Goal: Obtain resource: Download file/media

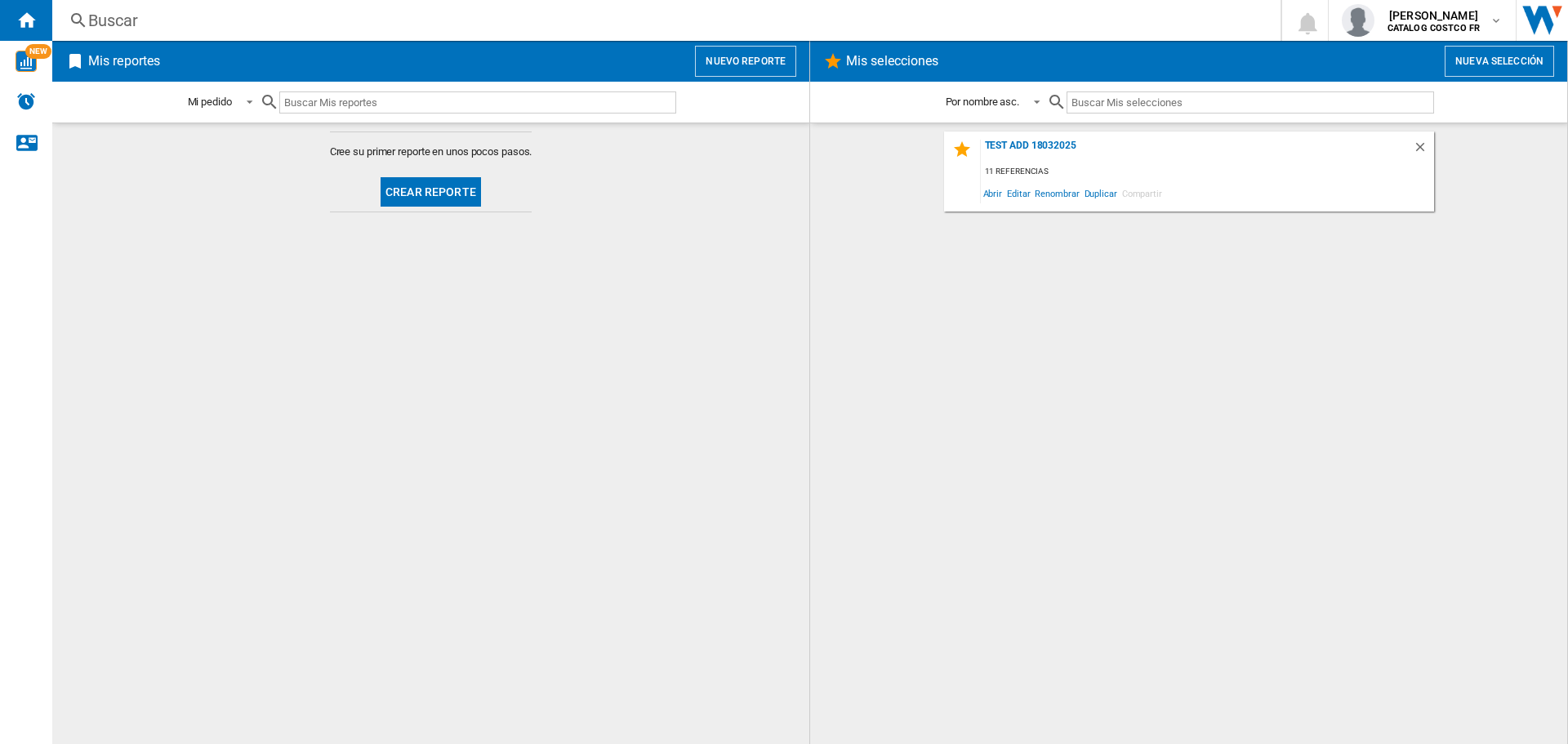
click at [421, 181] on button "Crear reporte" at bounding box center [431, 191] width 100 height 29
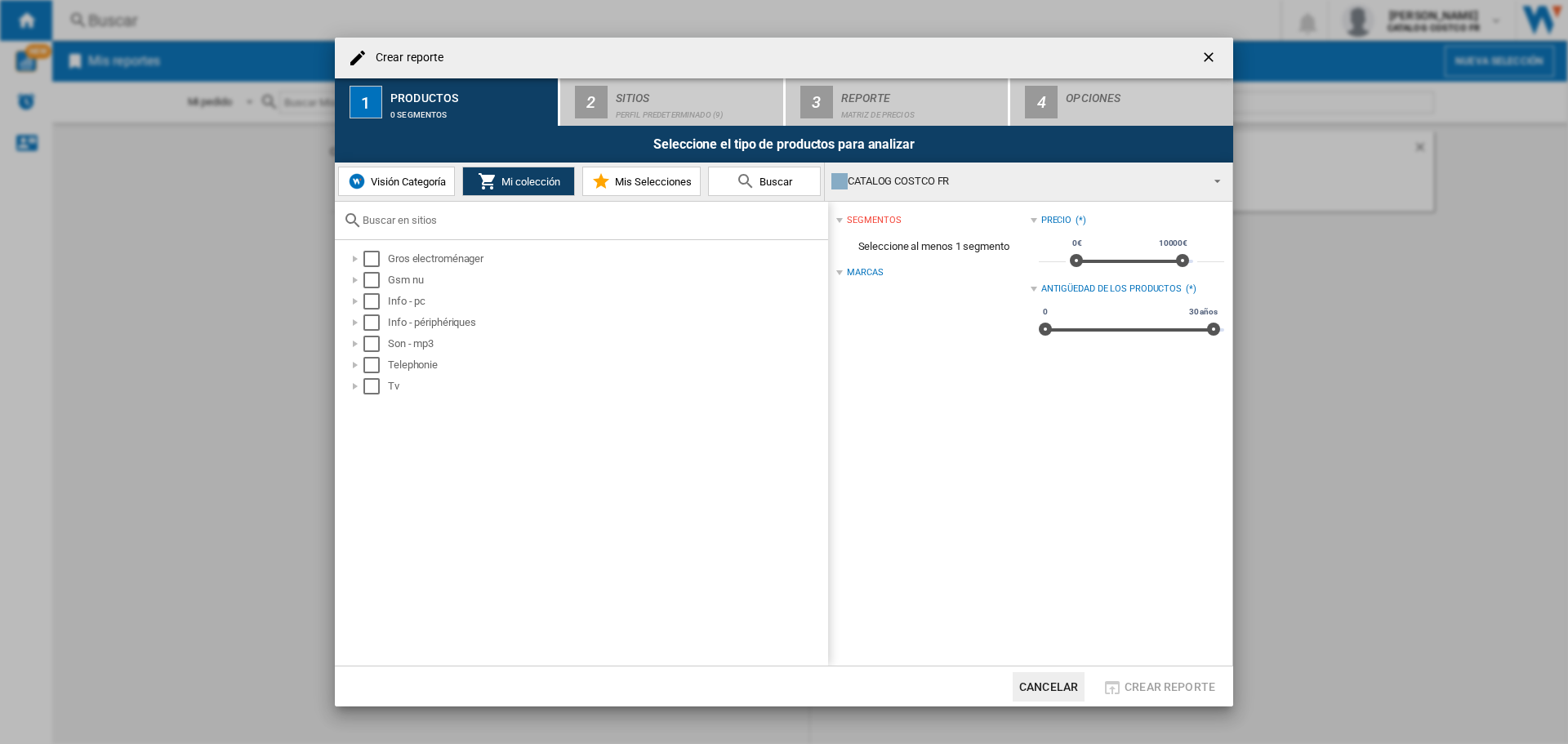
click at [410, 177] on span "Visión Categoría" at bounding box center [406, 181] width 79 height 12
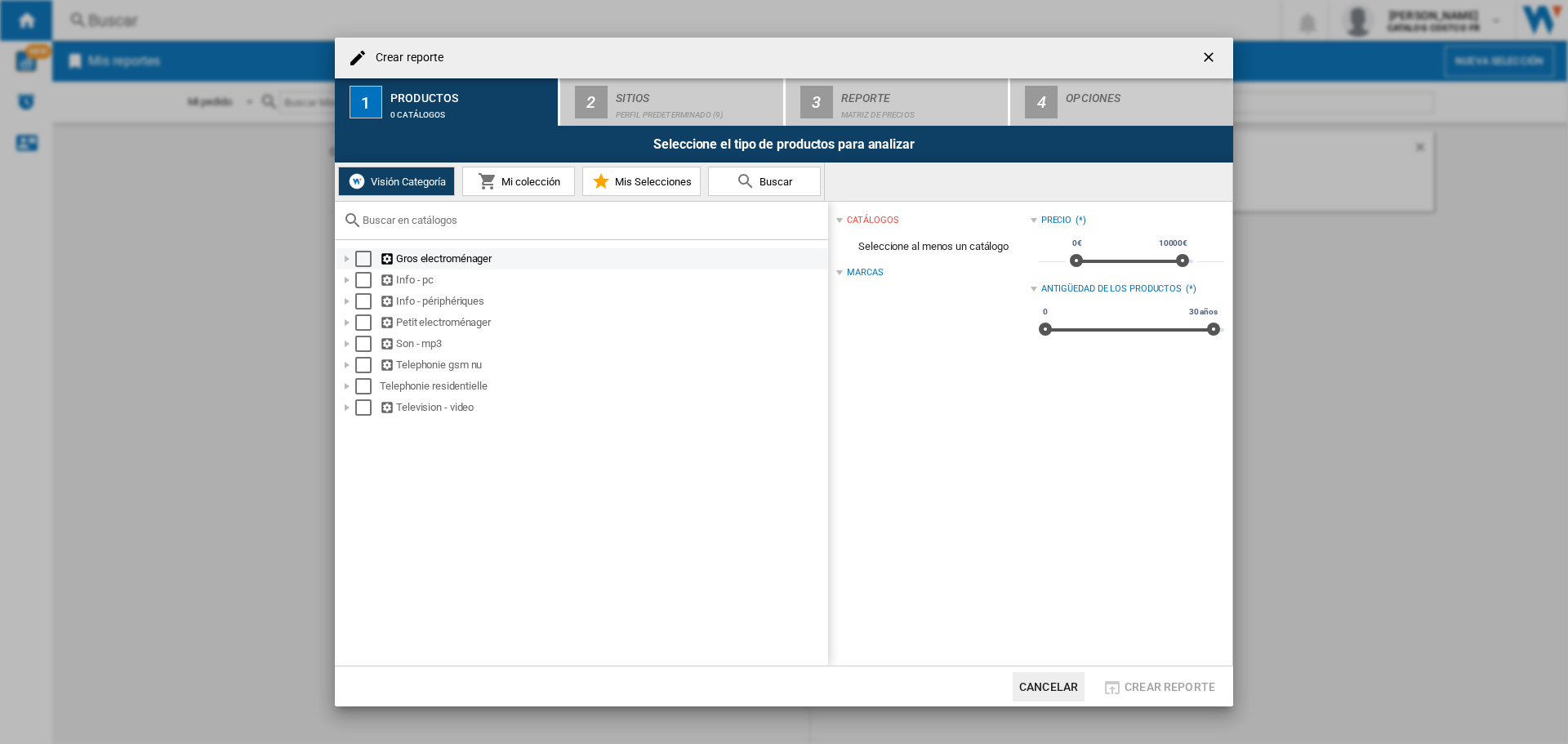
click at [364, 259] on div "Select" at bounding box center [364, 259] width 16 height 16
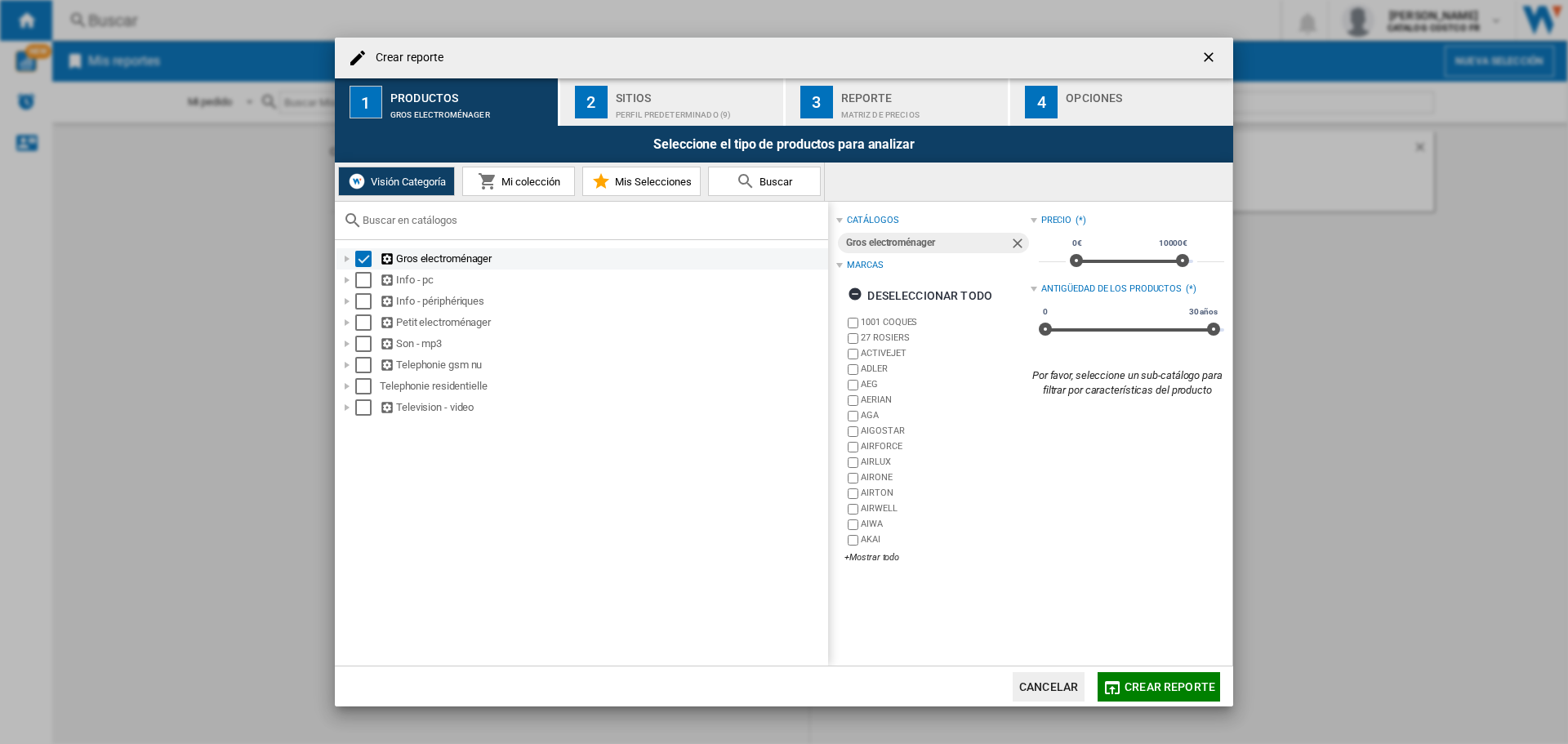
click at [351, 261] on div at bounding box center [348, 259] width 16 height 16
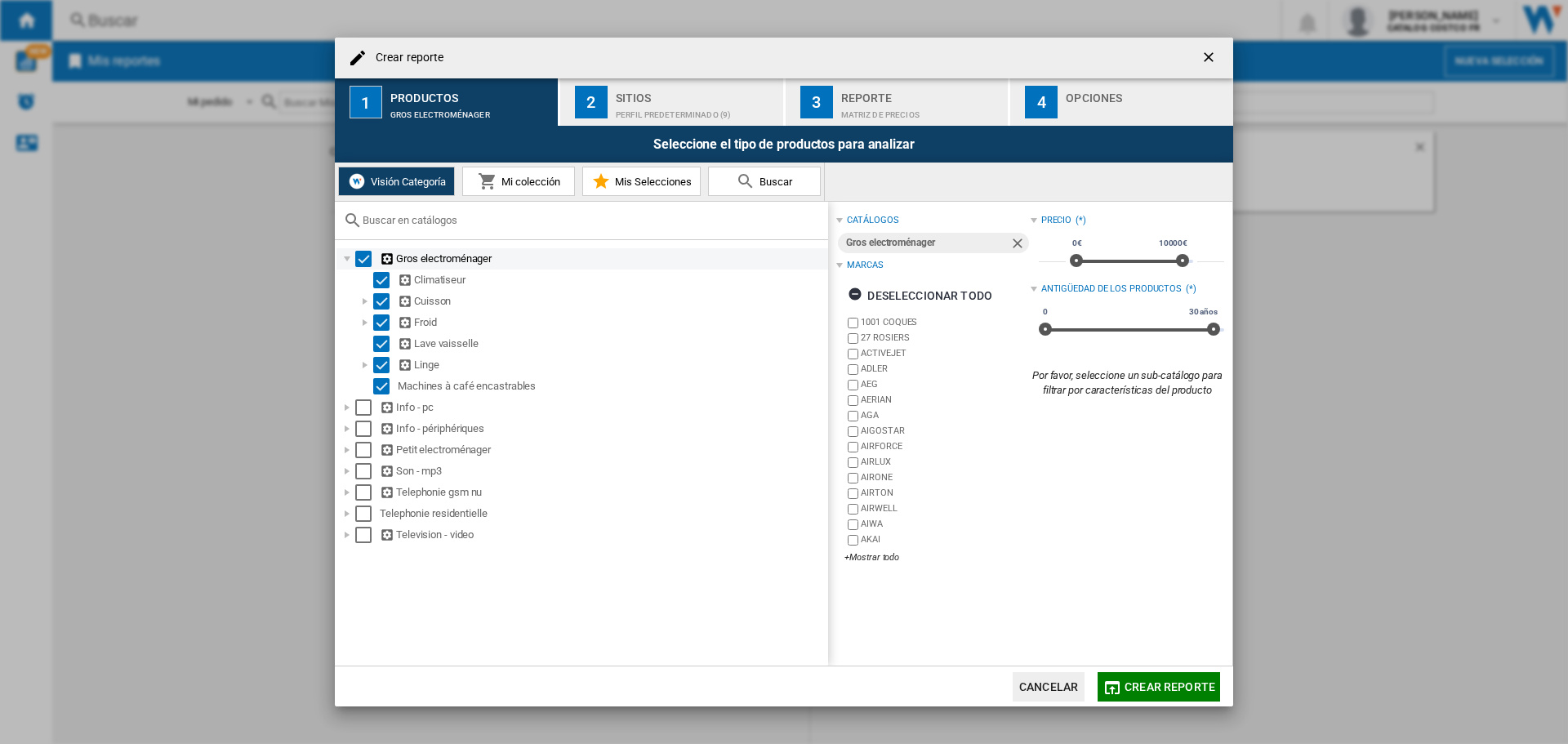
click at [364, 263] on div "Select" at bounding box center [364, 259] width 16 height 16
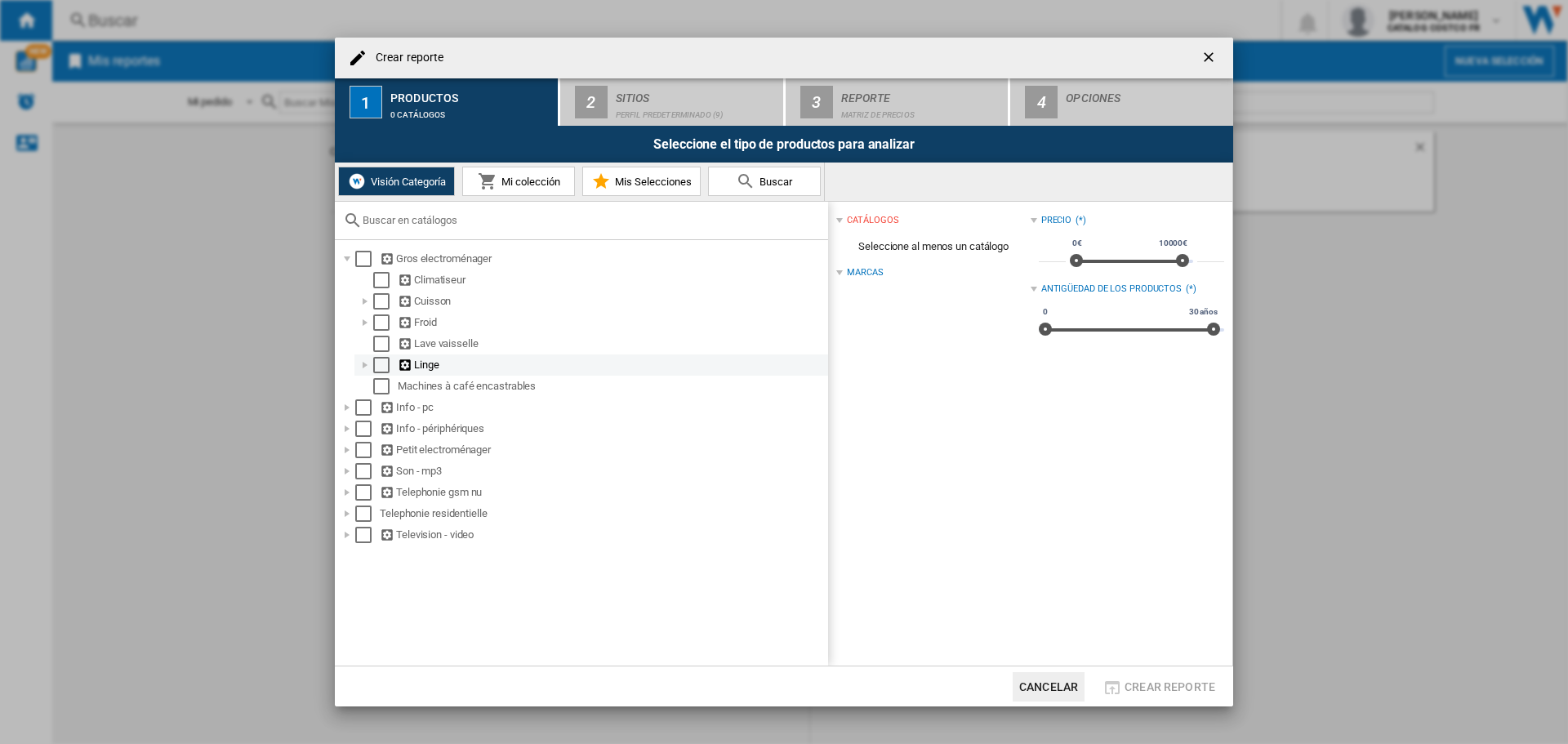
click at [387, 367] on div "Select" at bounding box center [381, 365] width 16 height 16
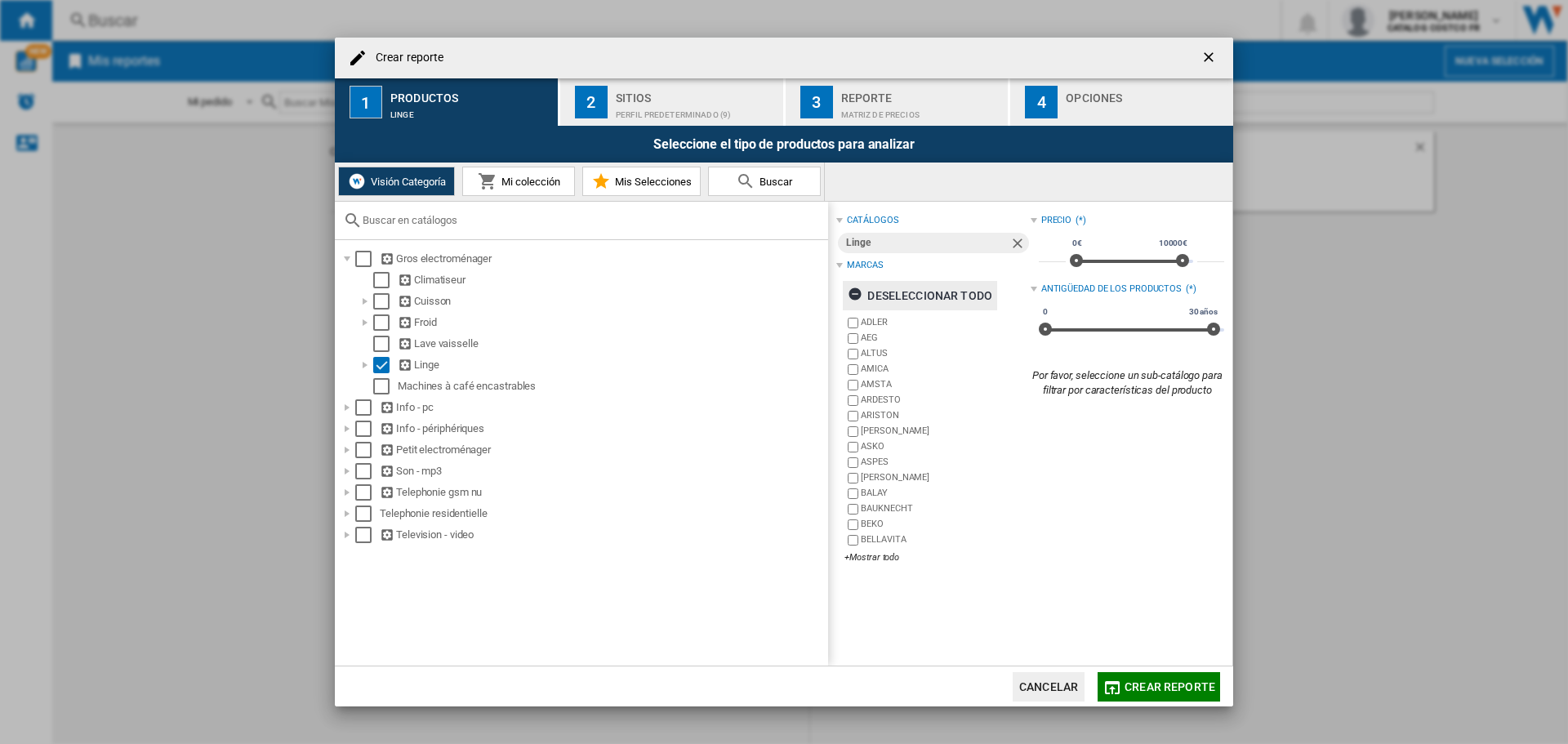
click at [857, 294] on ng-md-icon "button" at bounding box center [857, 295] width 19 height 19
click at [858, 555] on div "+Mostrar todo" at bounding box center [937, 556] width 185 height 12
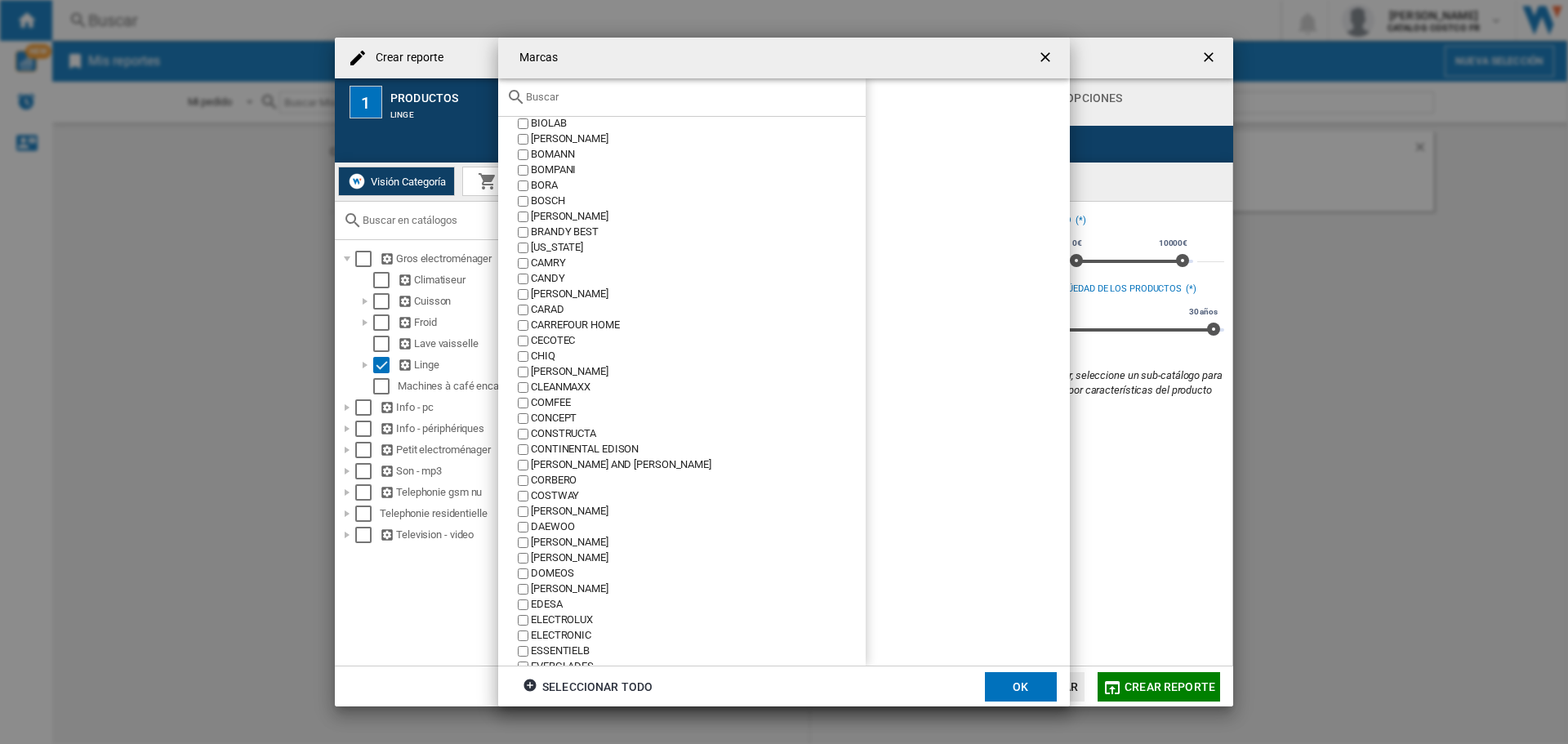
scroll to position [326, 0]
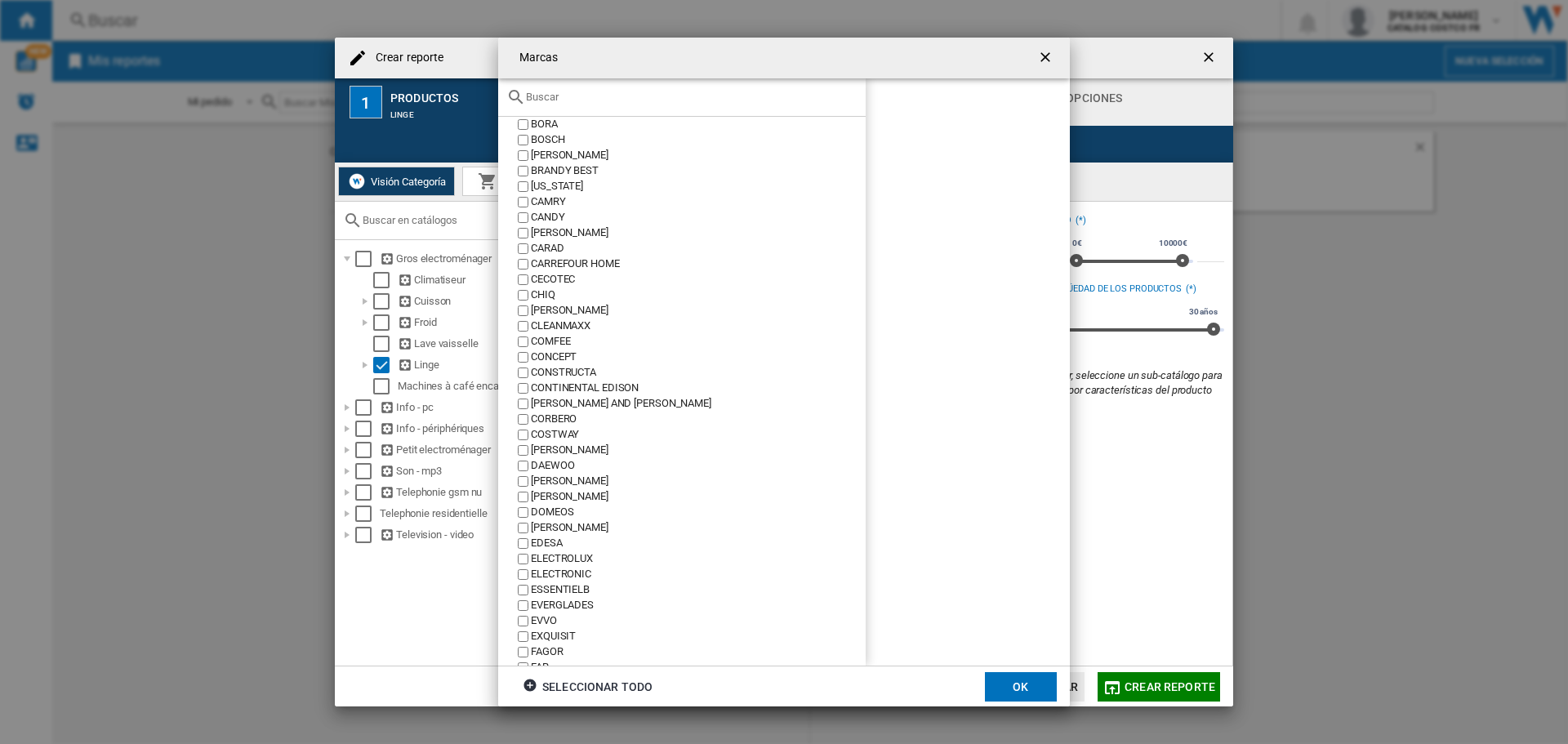
click at [534, 218] on div "CANDY" at bounding box center [698, 217] width 335 height 16
click at [1016, 685] on button "OK" at bounding box center [1021, 687] width 72 height 29
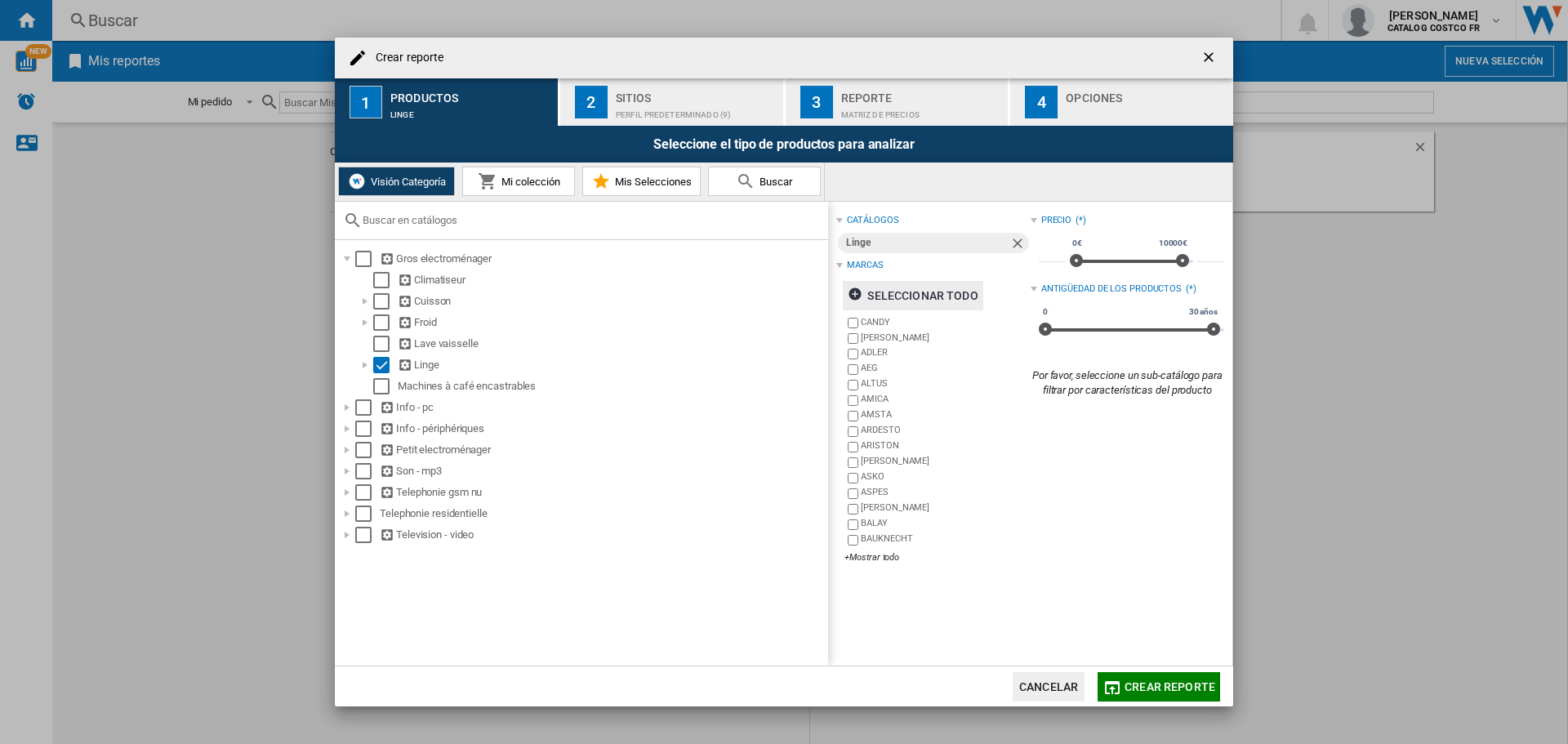
click at [1143, 684] on span "Crear reporte" at bounding box center [1169, 687] width 90 height 13
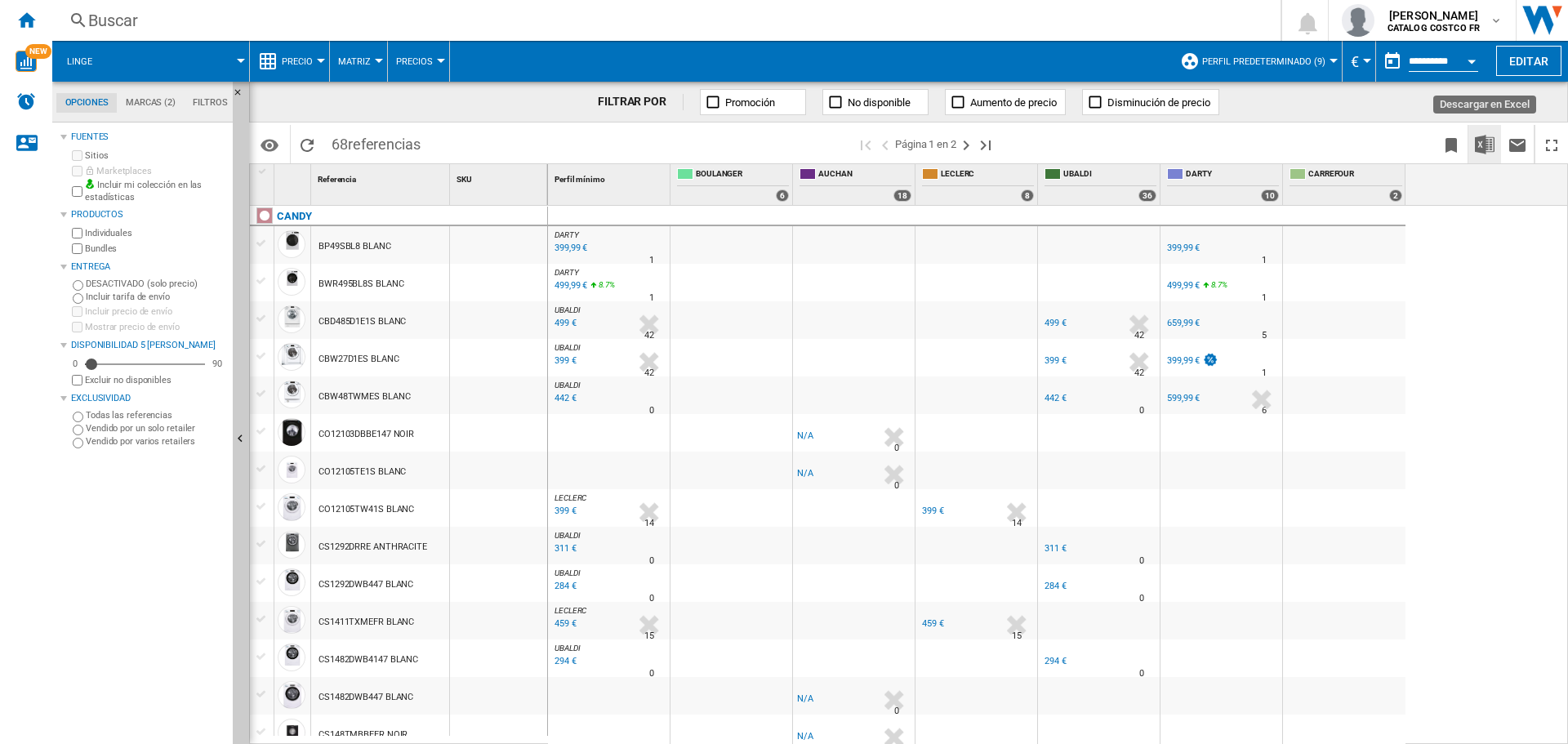
click at [1486, 147] on img "Descargar en Excel" at bounding box center [1484, 144] width 19 height 19
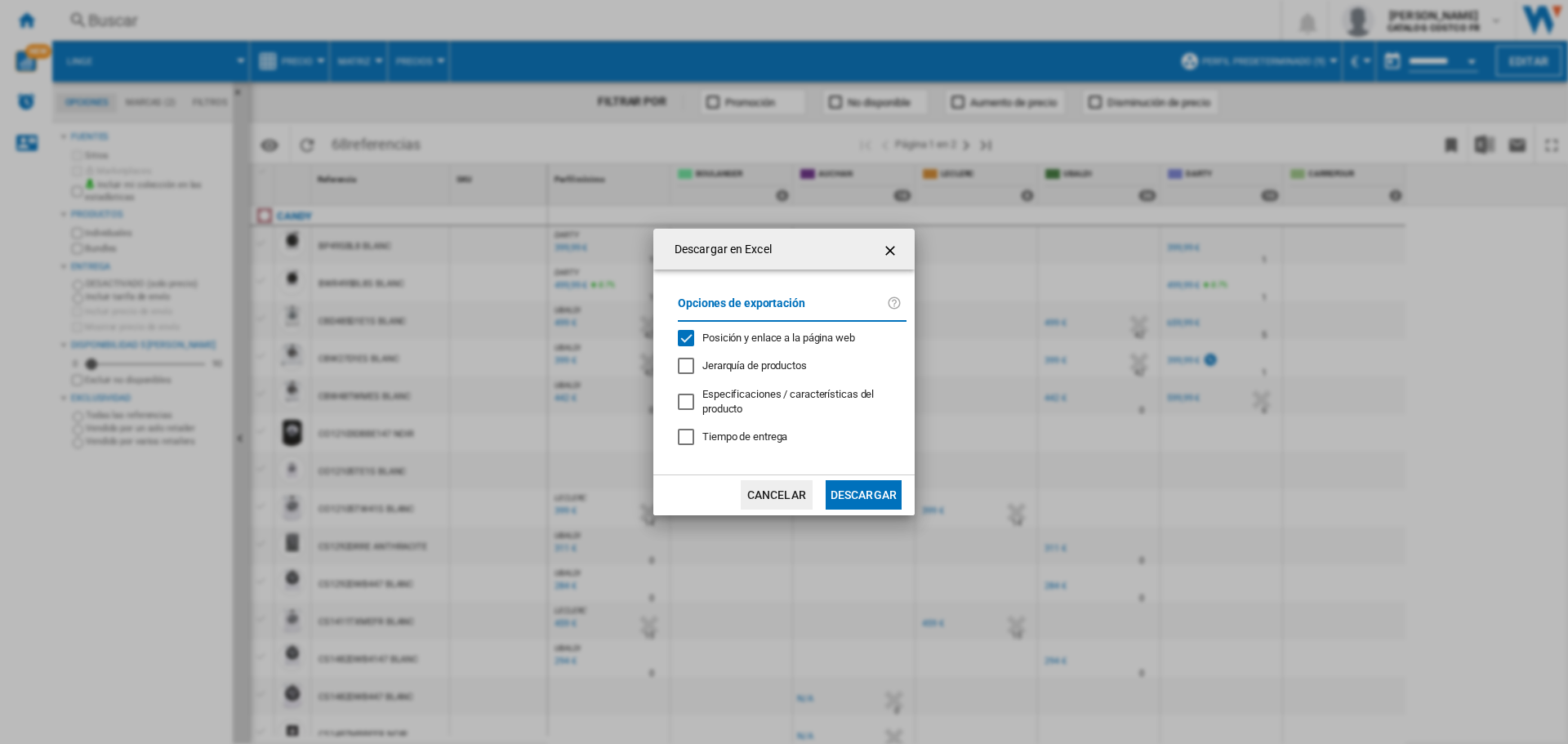
click at [864, 496] on button "Descargar" at bounding box center [863, 495] width 76 height 29
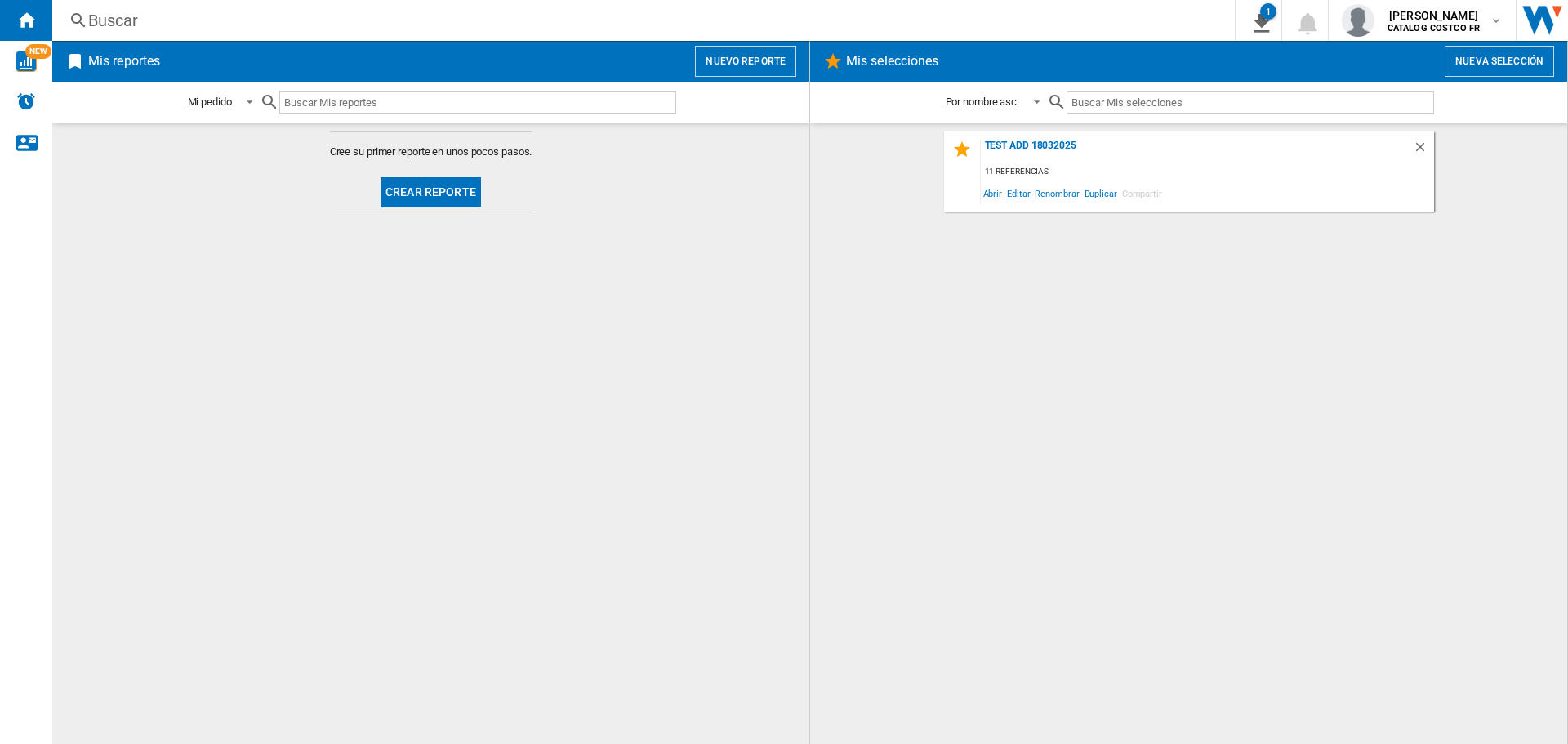
click at [457, 191] on button "Crear reporte" at bounding box center [431, 191] width 100 height 29
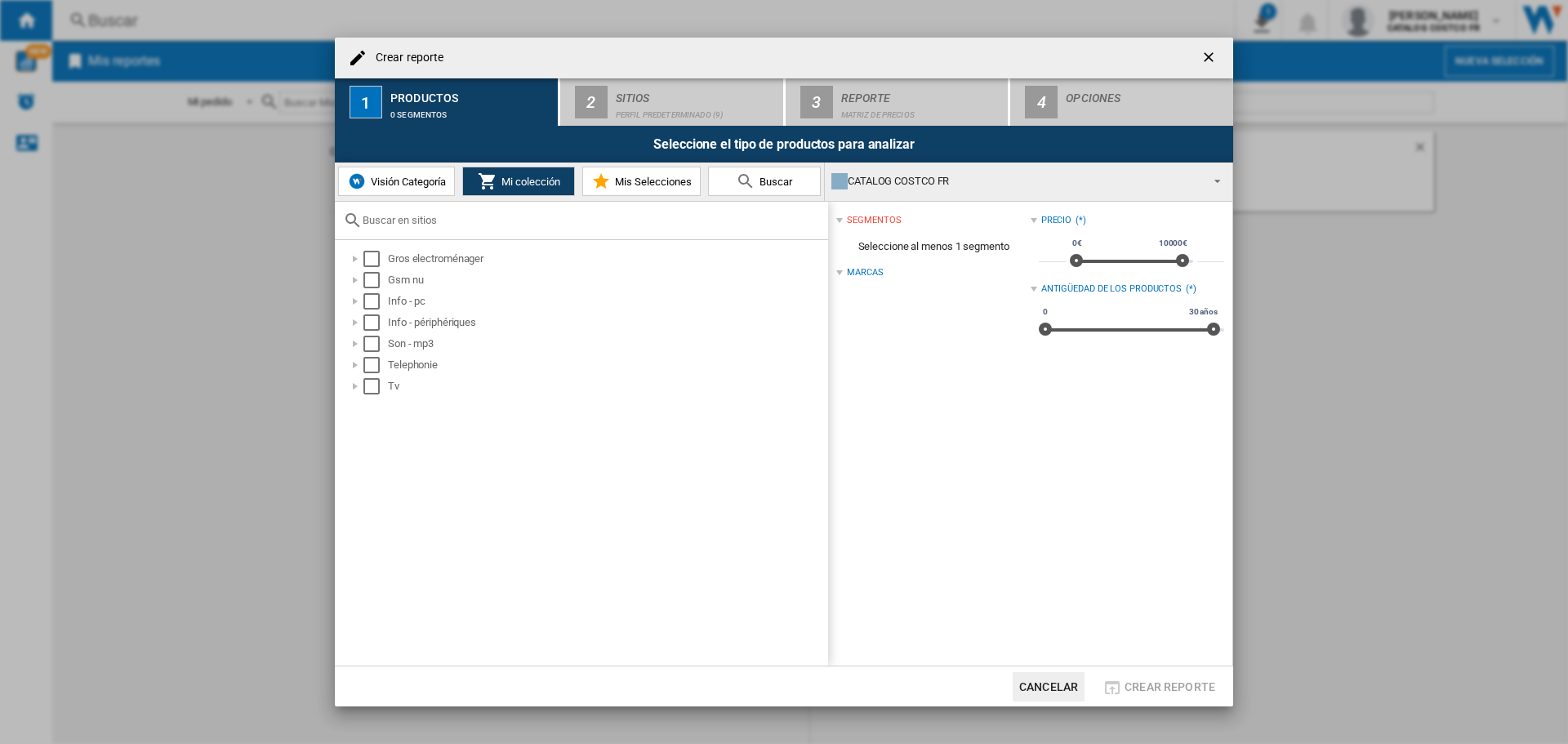
click at [390, 183] on span "Visión Categoría" at bounding box center [406, 181] width 79 height 12
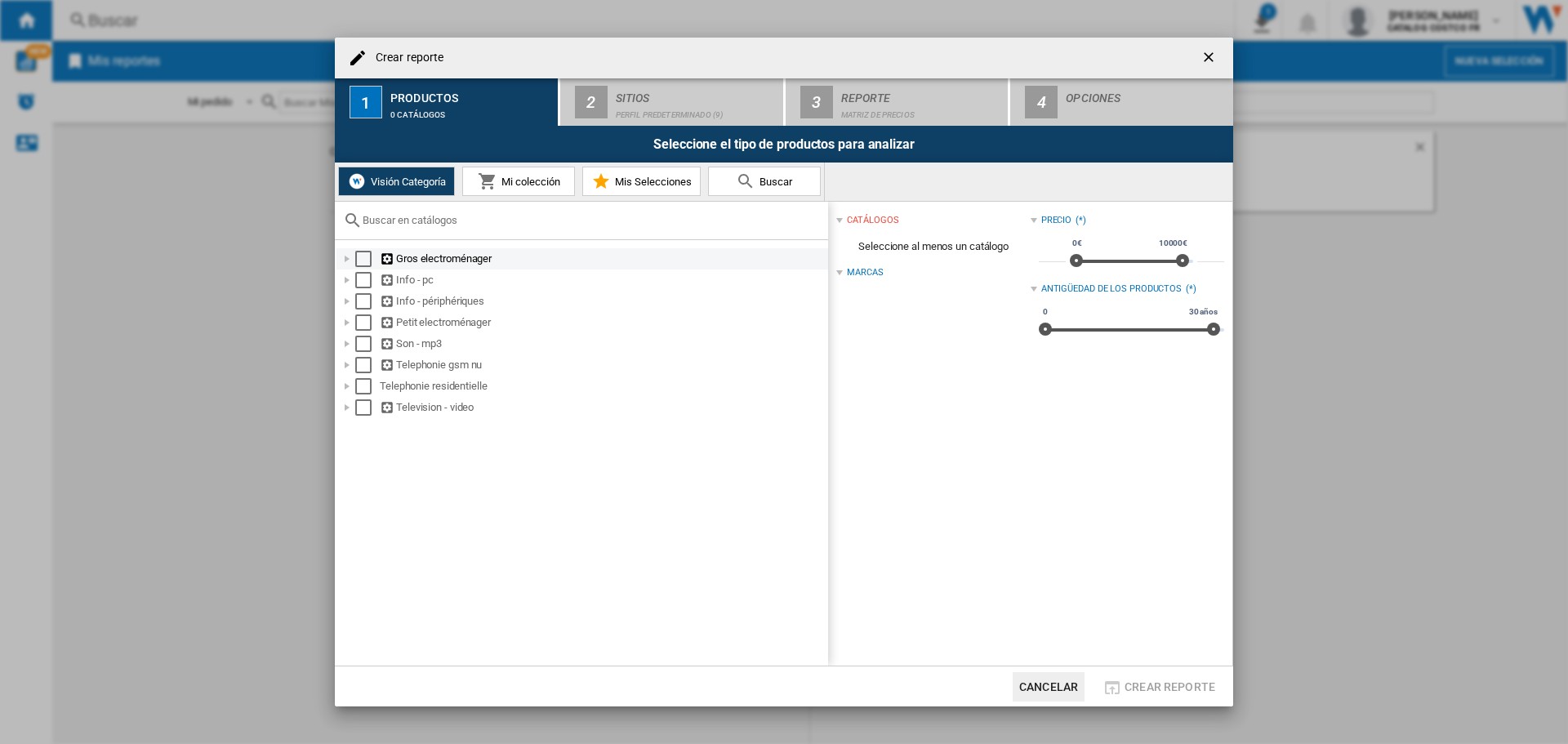
click at [364, 257] on div "Select" at bounding box center [364, 259] width 16 height 16
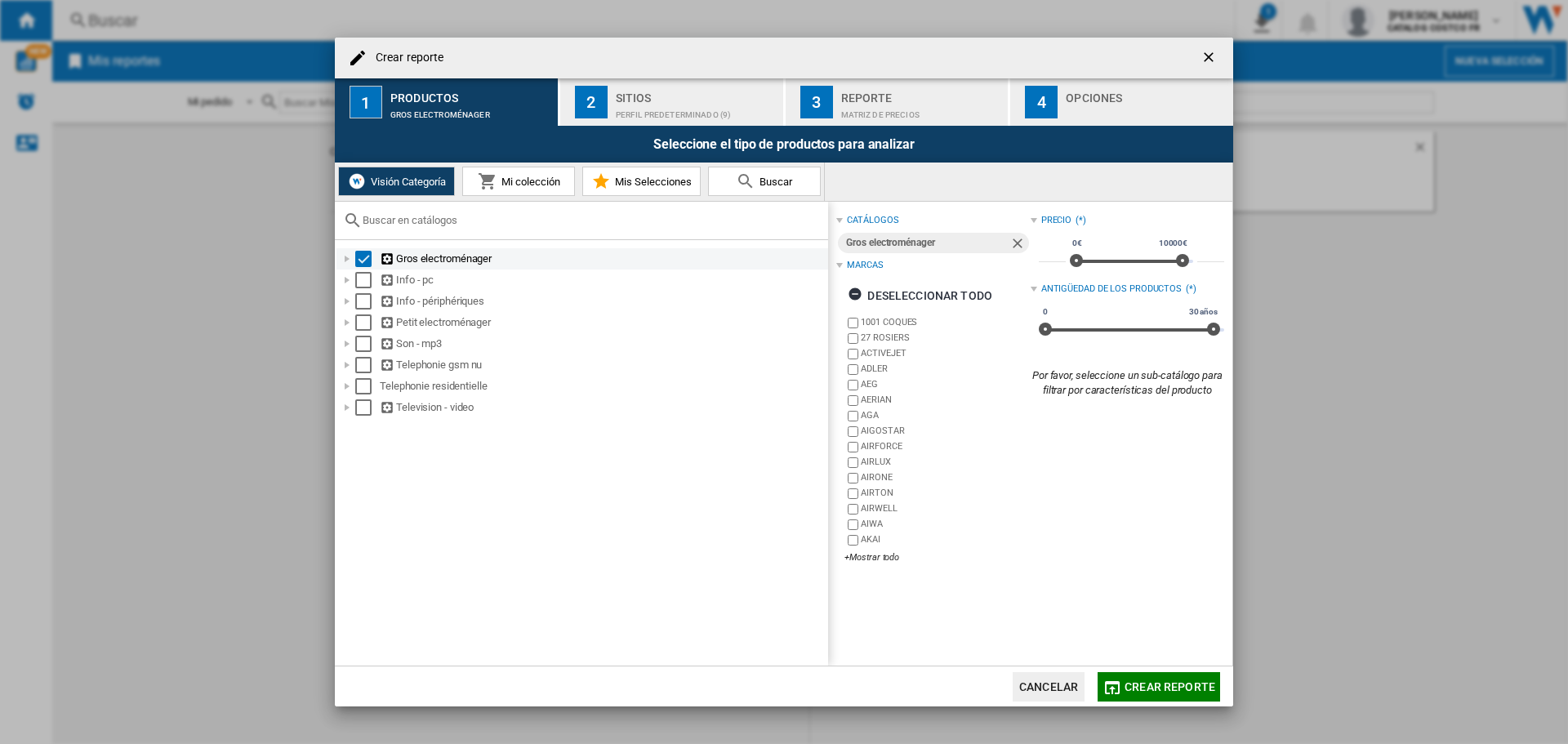
click at [350, 258] on div "Crear reporte ..." at bounding box center [348, 259] width 16 height 16
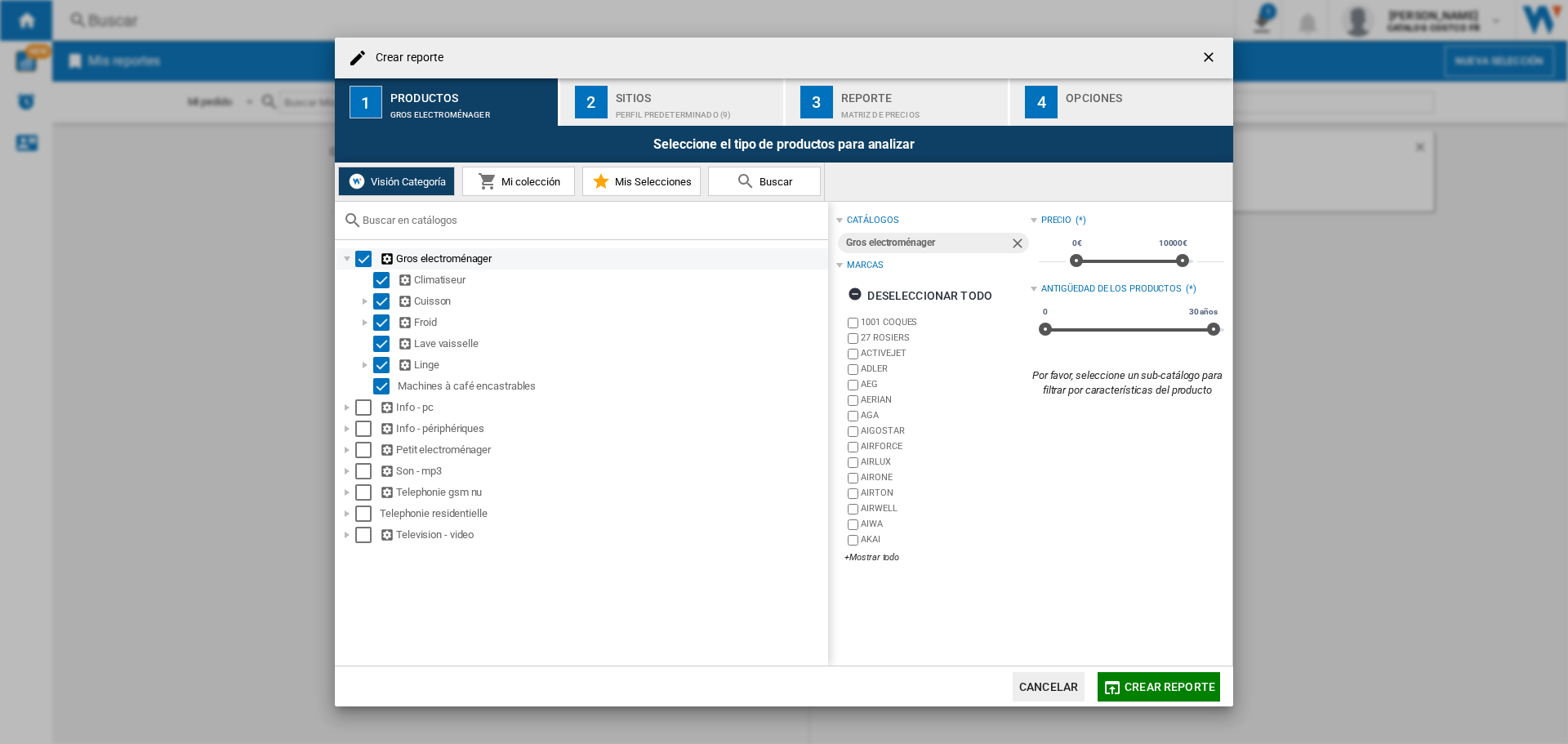
click at [365, 259] on div "Select" at bounding box center [364, 259] width 16 height 16
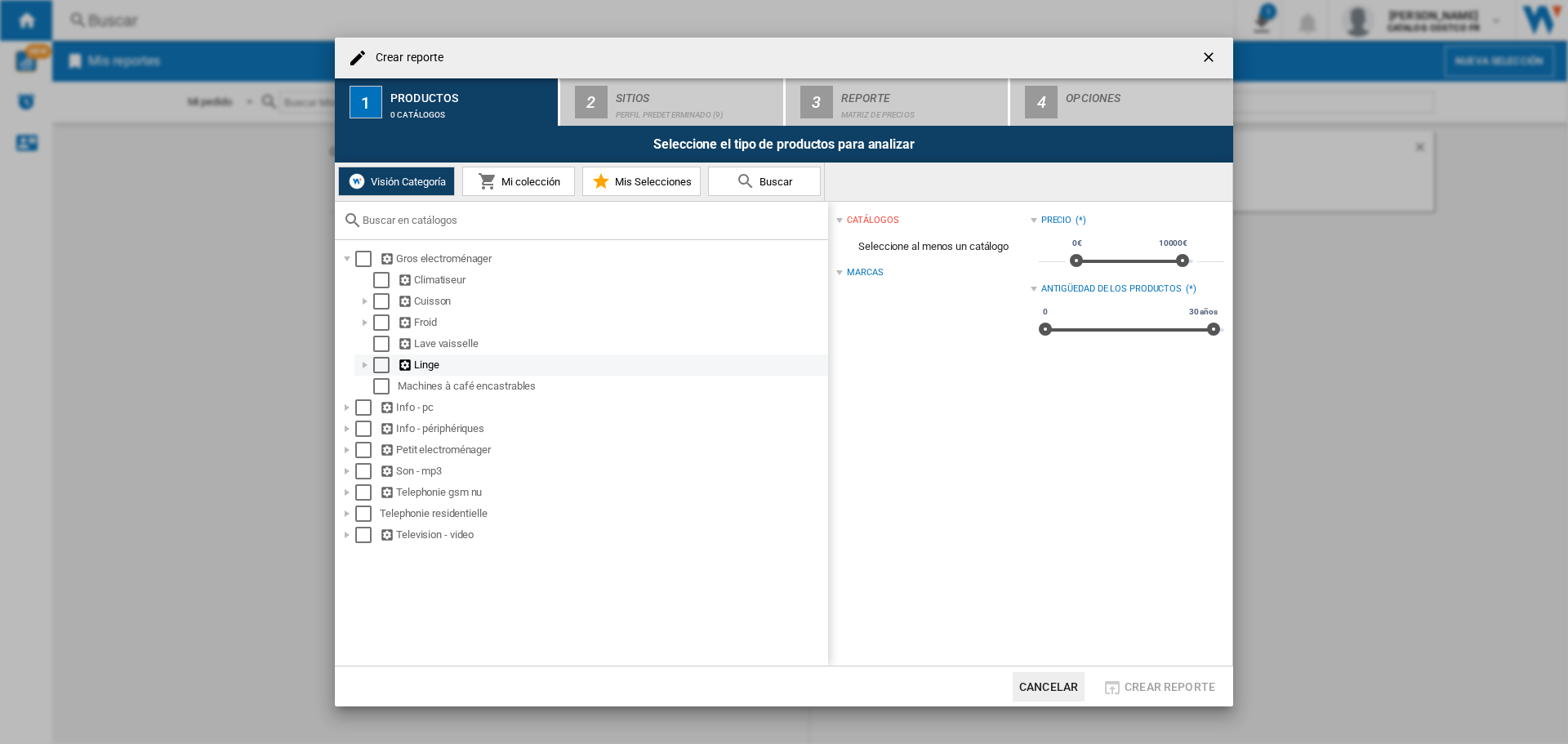
click at [382, 365] on div "Select" at bounding box center [381, 365] width 16 height 16
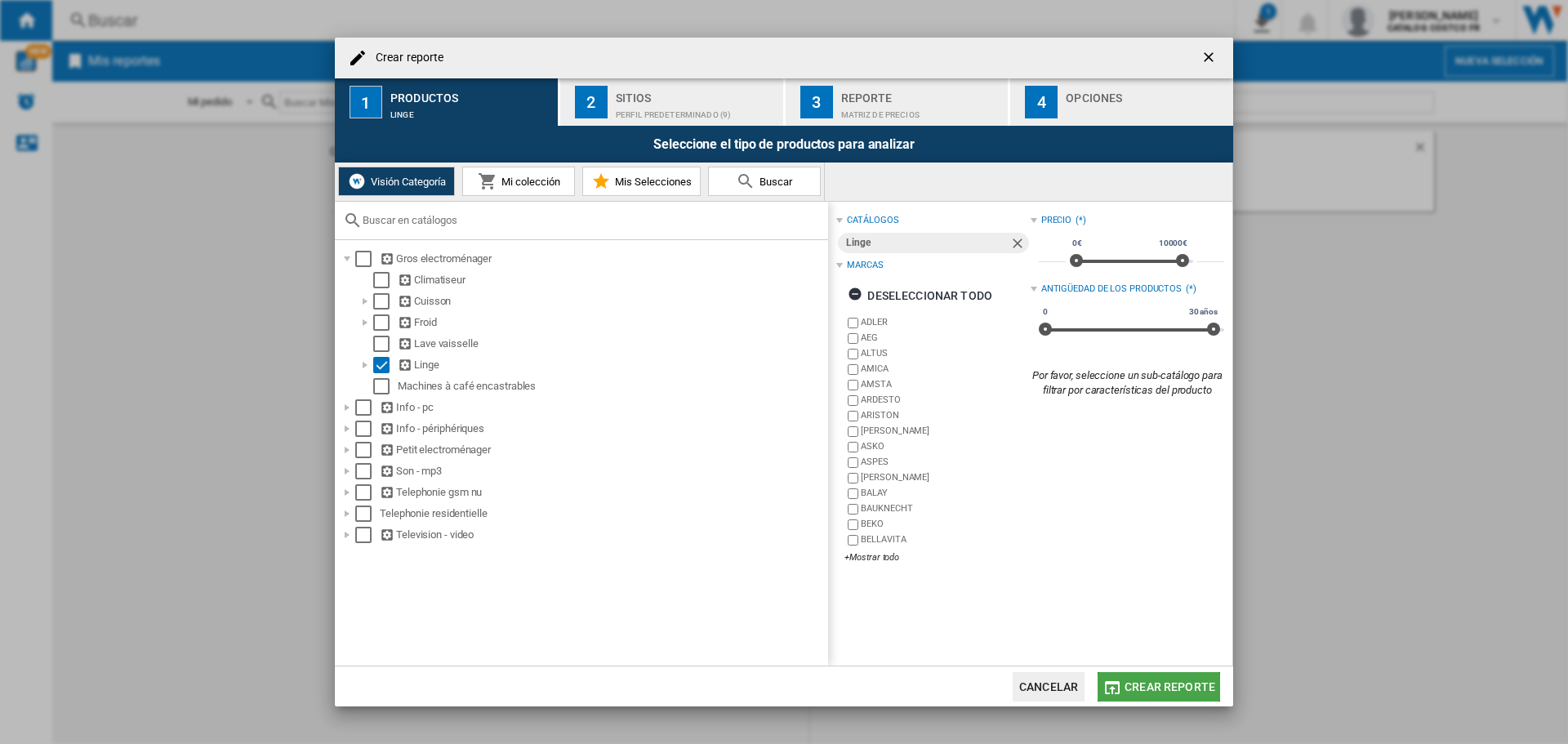
click at [1188, 685] on span "Crear reporte" at bounding box center [1169, 687] width 90 height 13
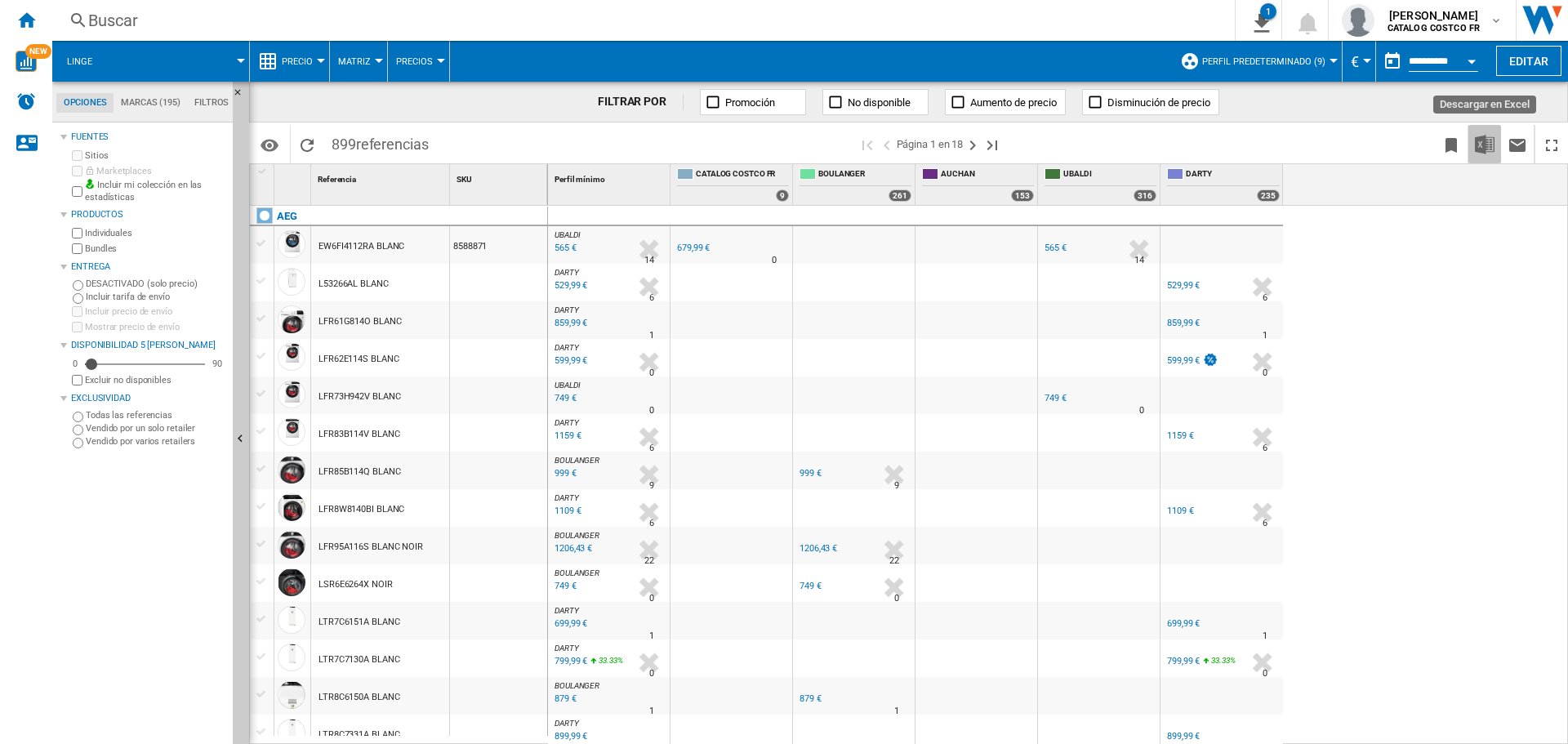
click at [1490, 144] on img "Descargar en Excel" at bounding box center [1484, 144] width 19 height 19
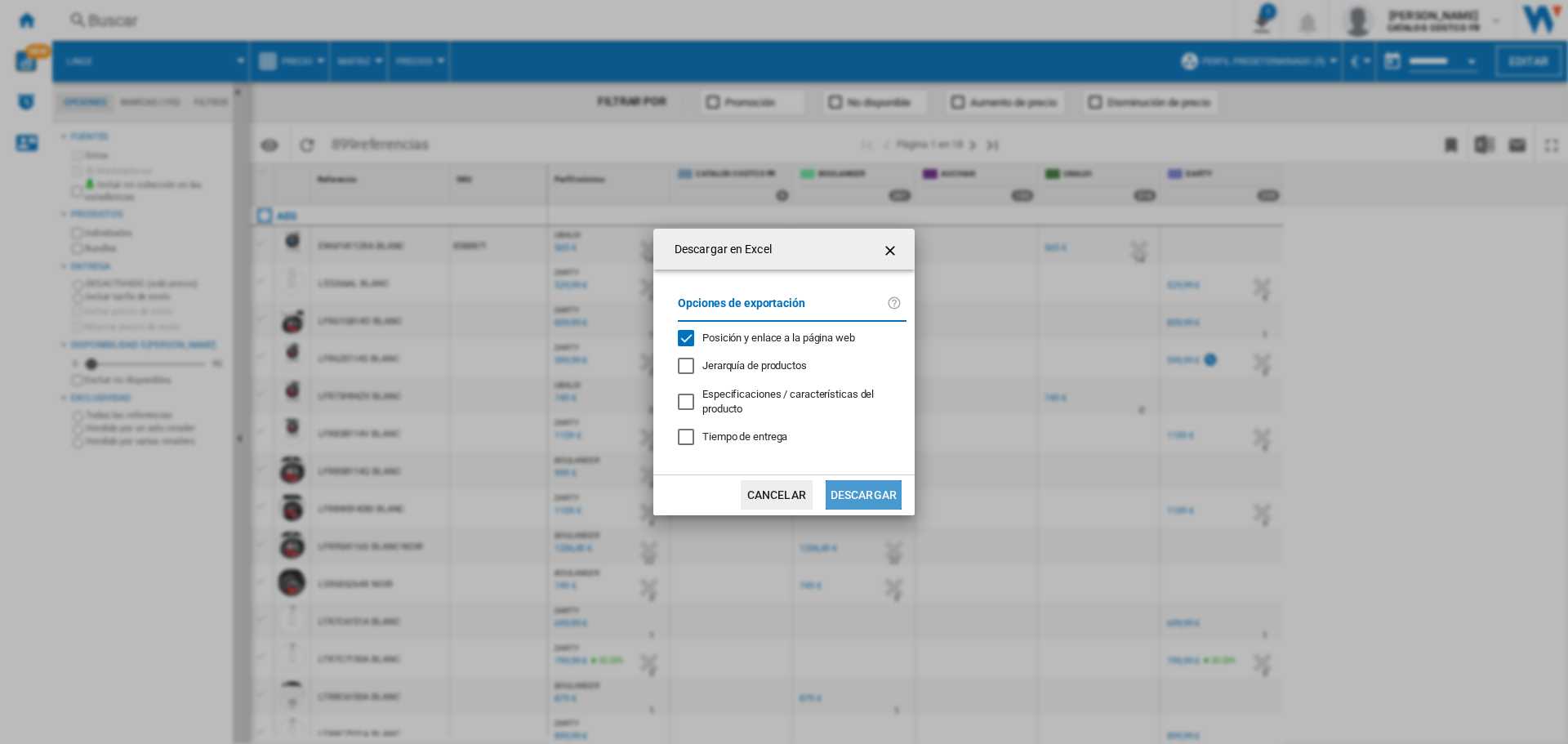
click at [877, 498] on button "Descargar" at bounding box center [863, 495] width 76 height 29
